Goal: Task Accomplishment & Management: Use online tool/utility

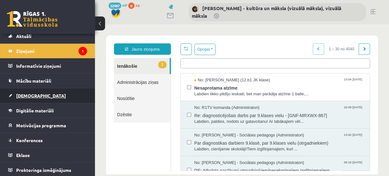
click at [29, 95] on span "[DEMOGRAPHIC_DATA]" at bounding box center [41, 96] width 50 height 6
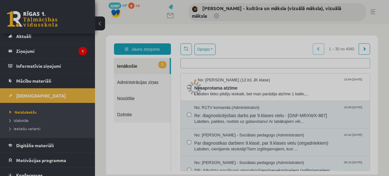
click at [24, 112] on div at bounding box center [194, 88] width 389 height 176
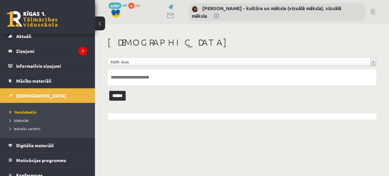
click at [374, 10] on link at bounding box center [373, 11] width 5 height 5
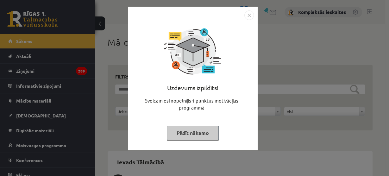
click at [202, 133] on button "Pildīt nākamo" at bounding box center [193, 133] width 52 height 15
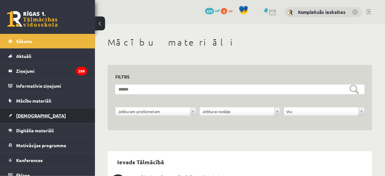
click at [26, 116] on span "[DEMOGRAPHIC_DATA]" at bounding box center [41, 116] width 50 height 6
